Goal: Information Seeking & Learning: Learn about a topic

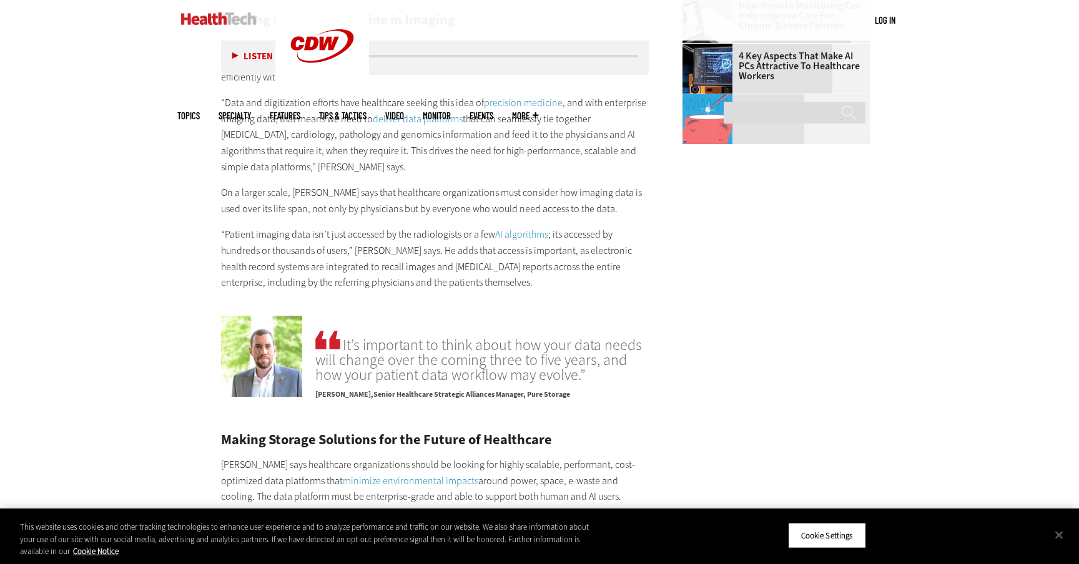
scroll to position [1958, 0]
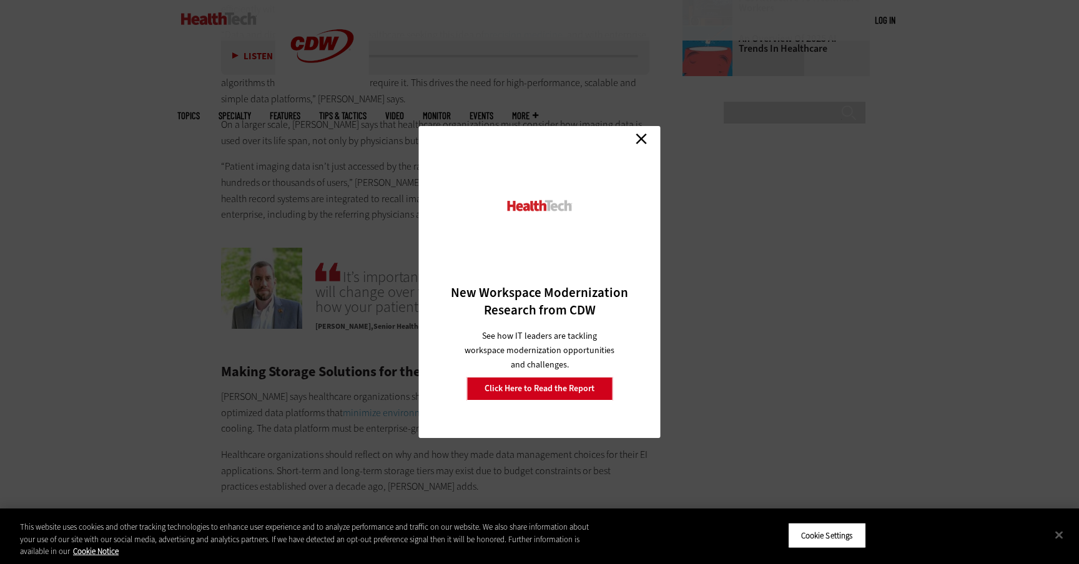
click at [640, 139] on link "Close" at bounding box center [641, 138] width 19 height 19
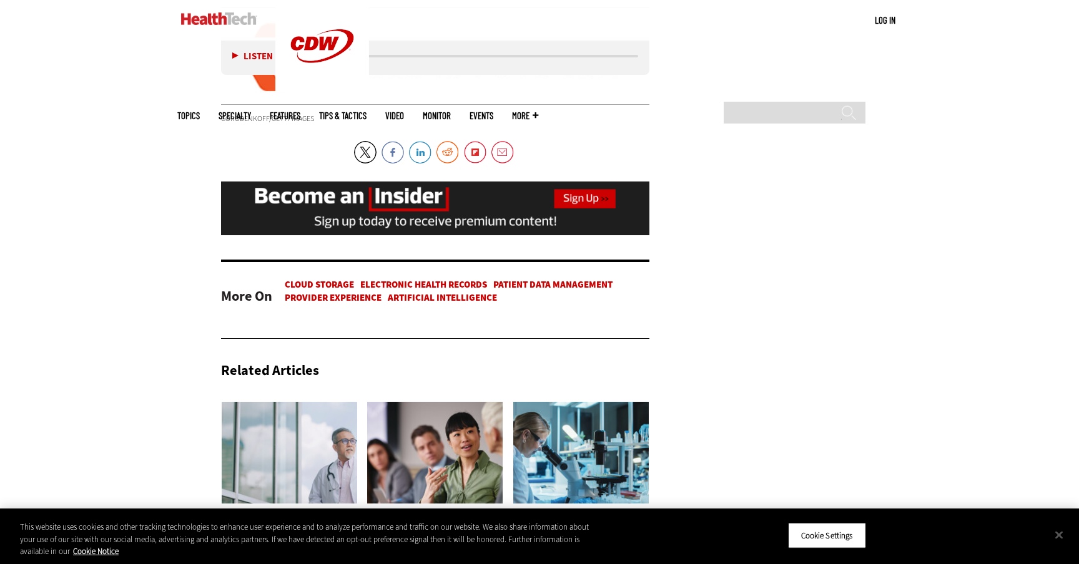
scroll to position [2022, 0]
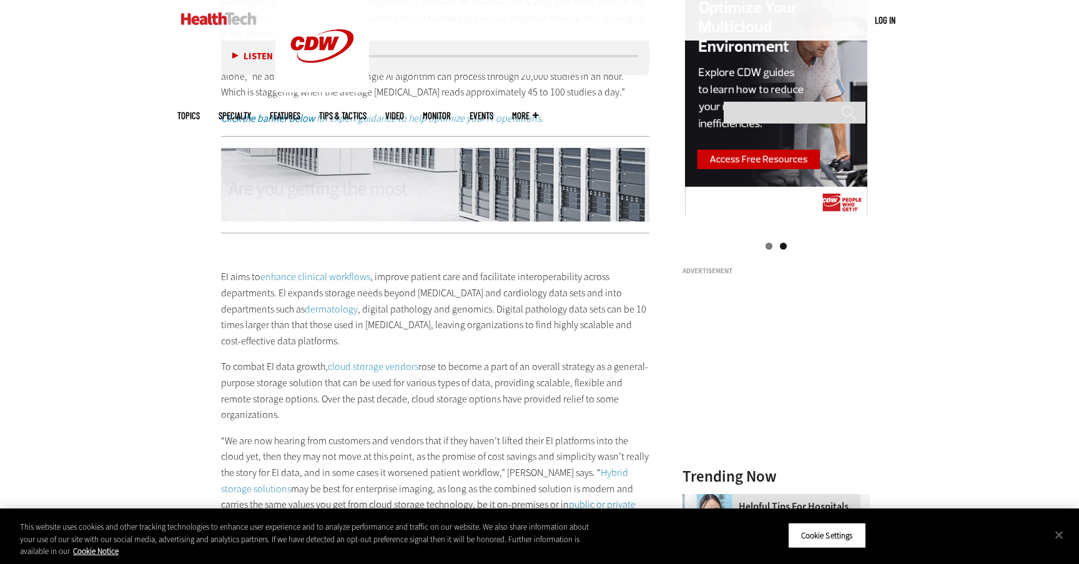
scroll to position [1254, 0]
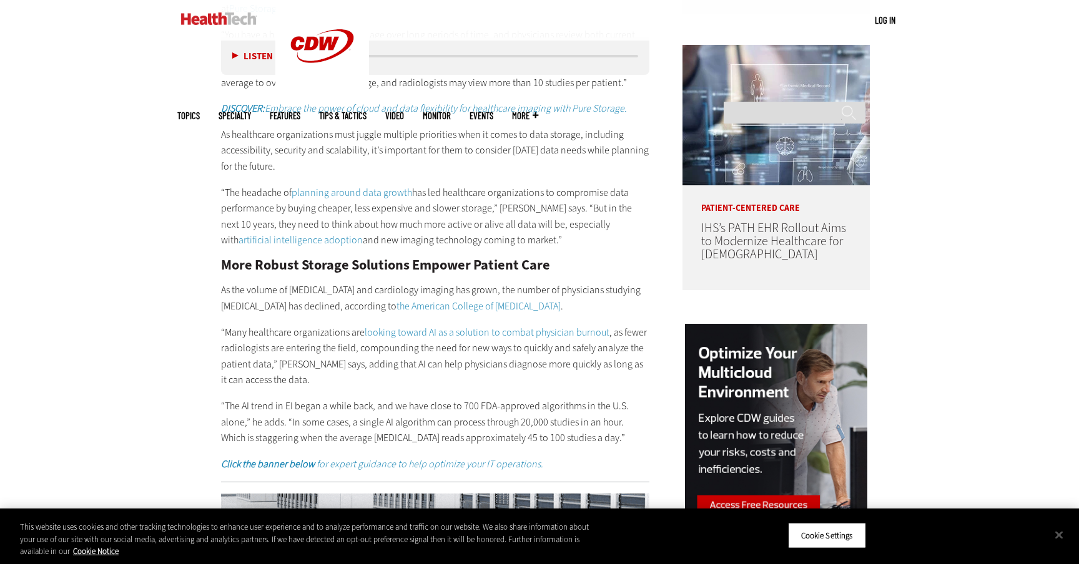
scroll to position [910, 0]
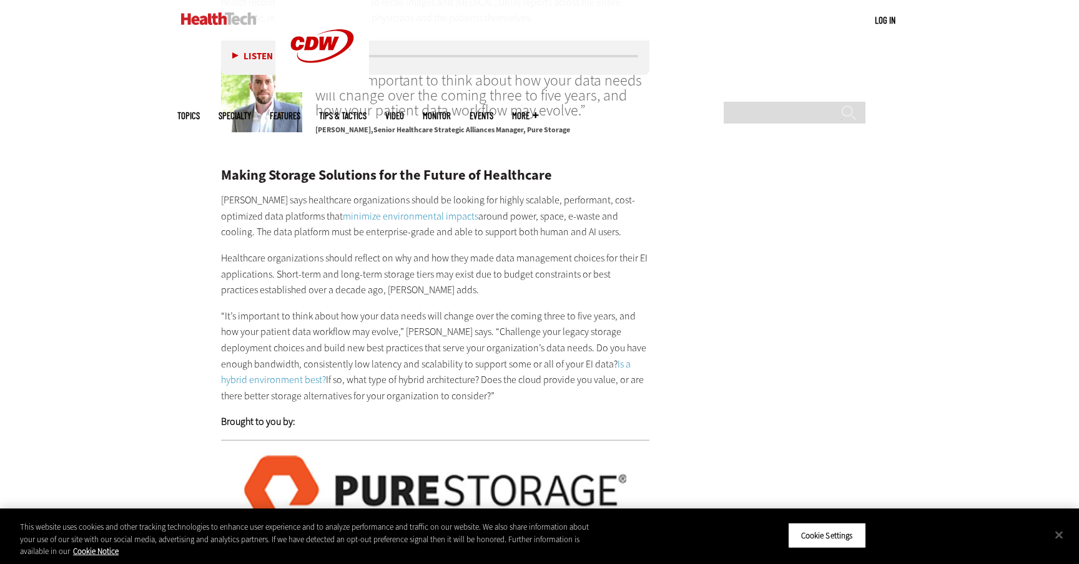
scroll to position [2373, 0]
